Goal: Information Seeking & Learning: Learn about a topic

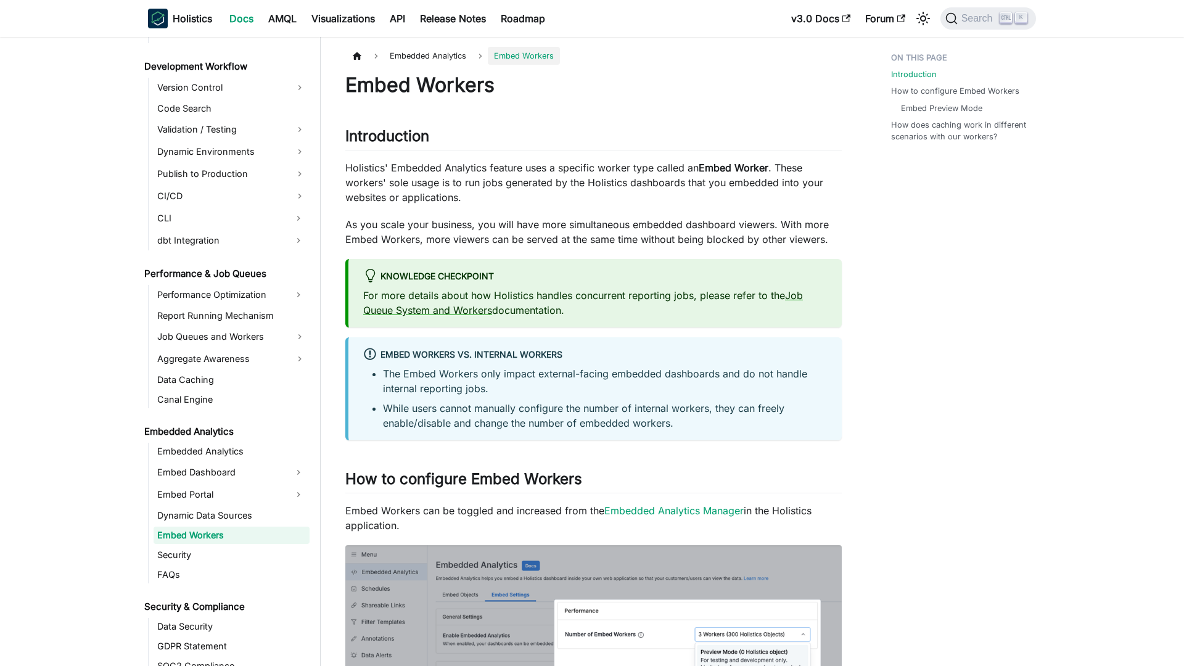
scroll to position [925, 0]
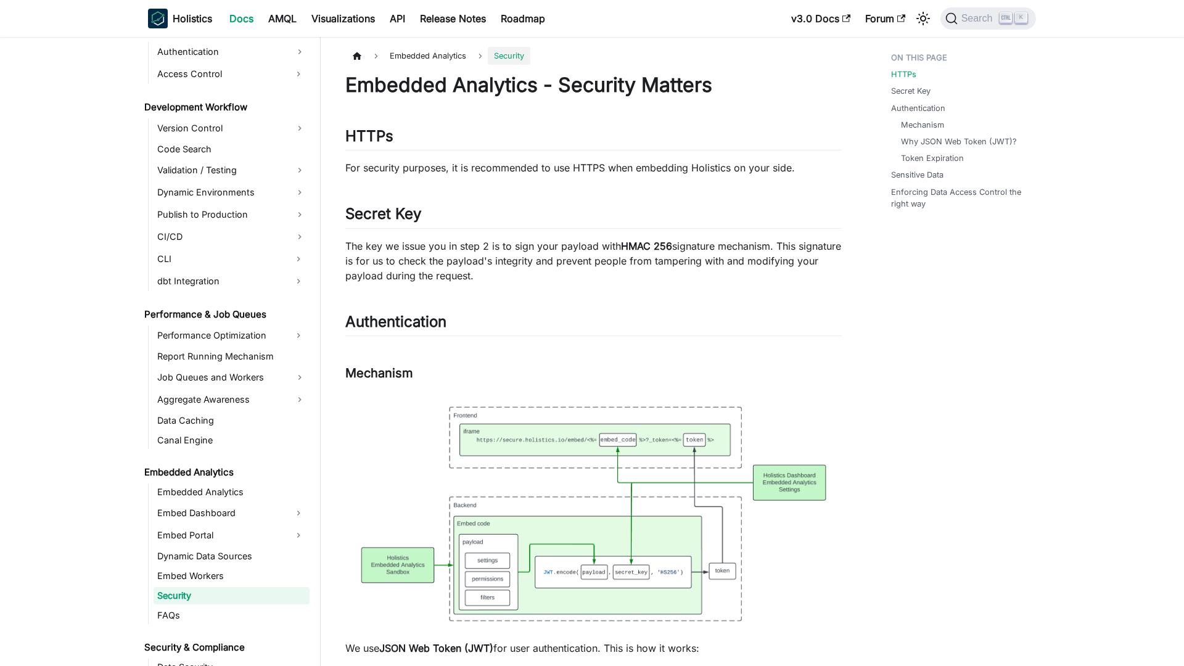
scroll to position [945, 0]
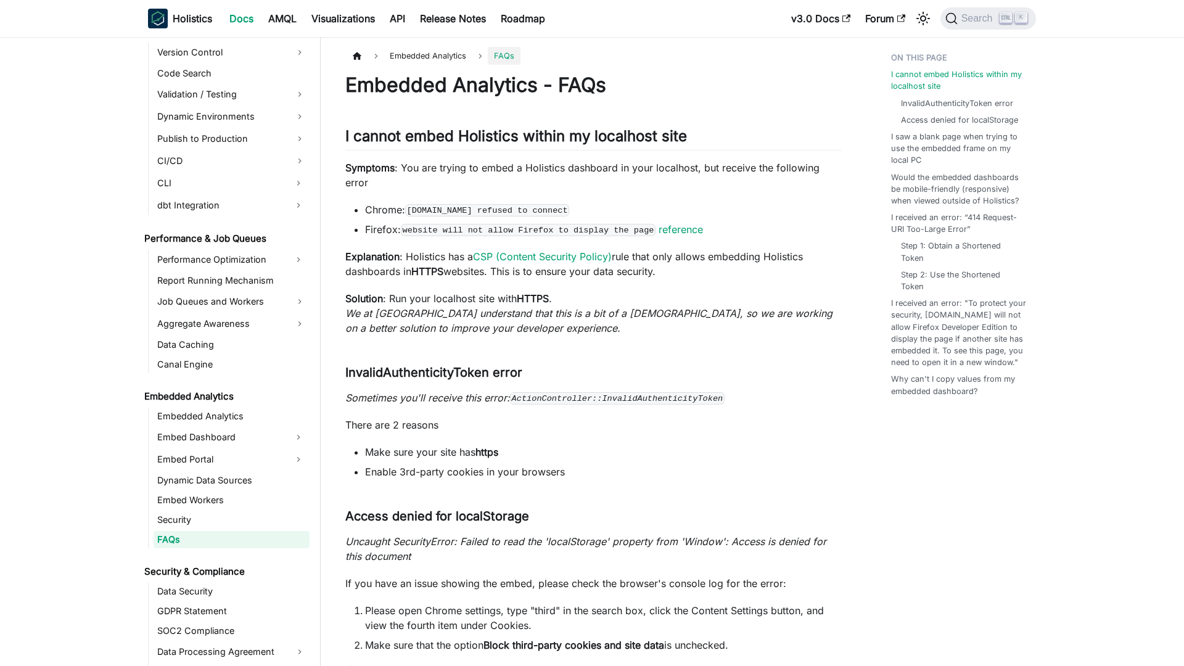
scroll to position [965, 0]
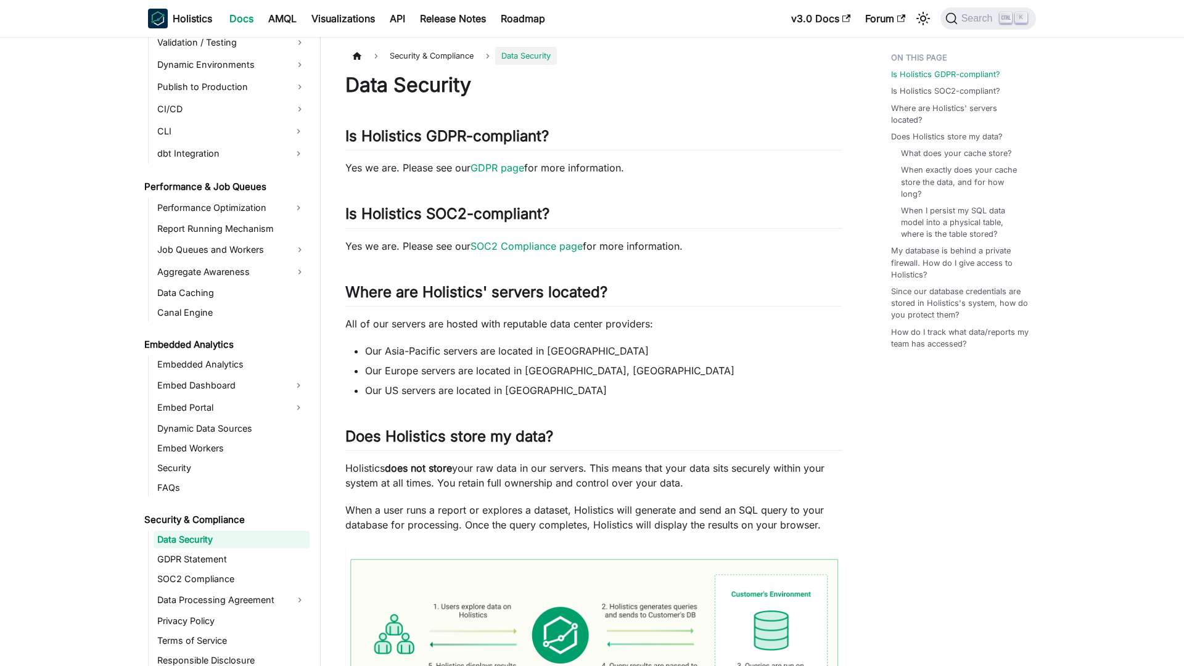
scroll to position [1017, 0]
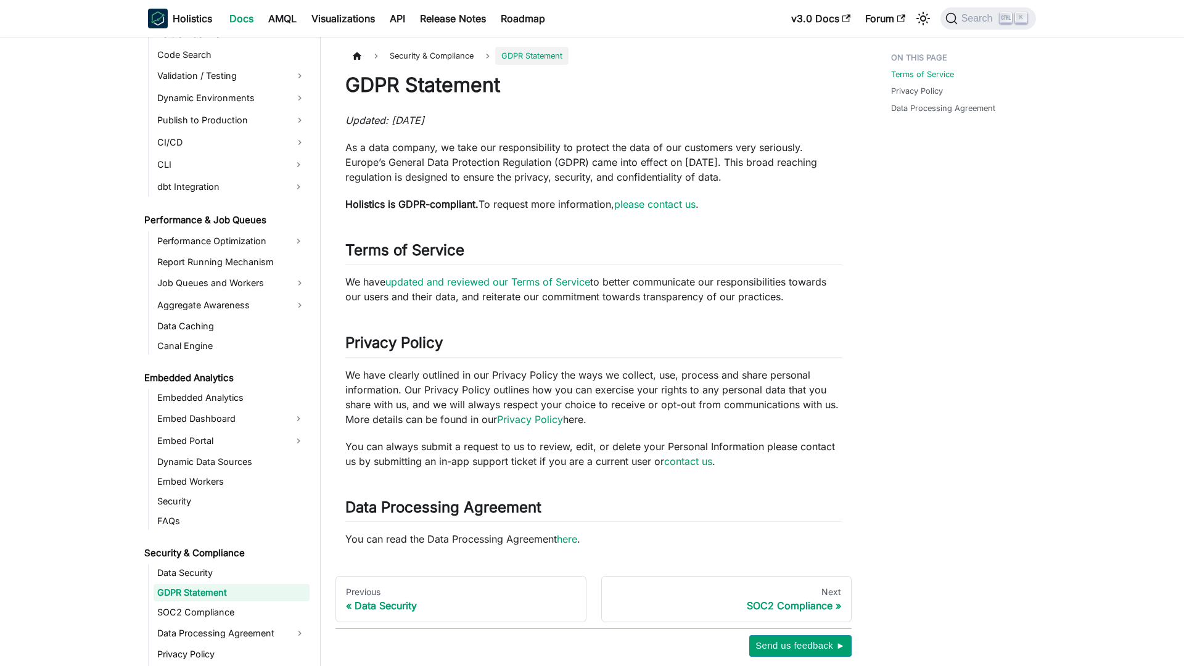
scroll to position [1036, 0]
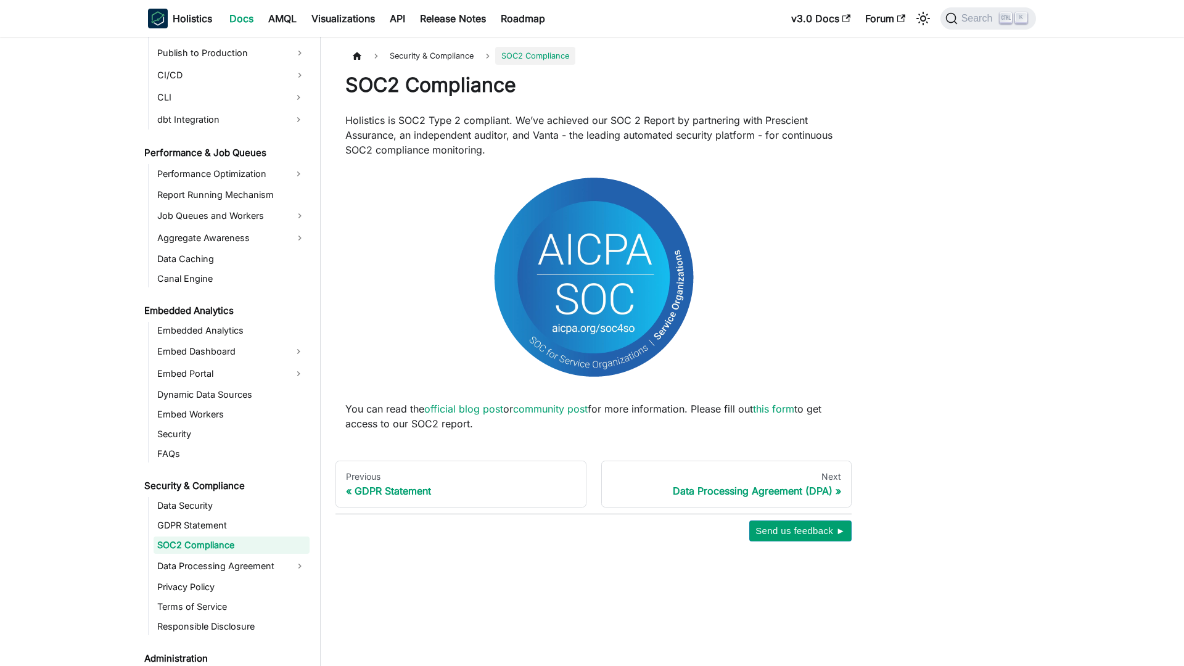
scroll to position [1056, 0]
